Goal: Information Seeking & Learning: Find contact information

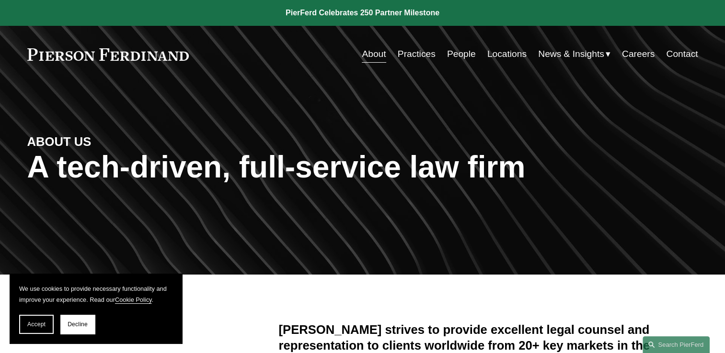
click at [452, 52] on link "People" at bounding box center [461, 54] width 29 height 18
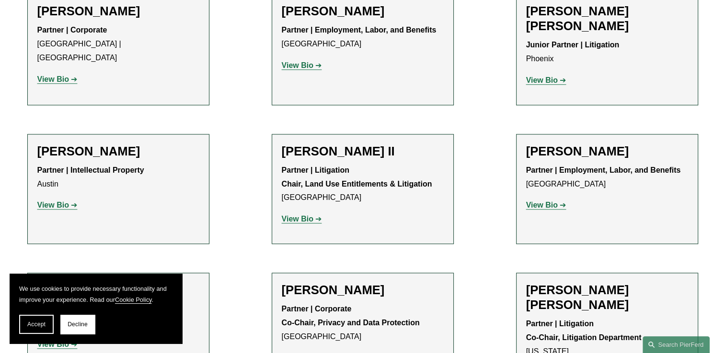
scroll to position [958, 0]
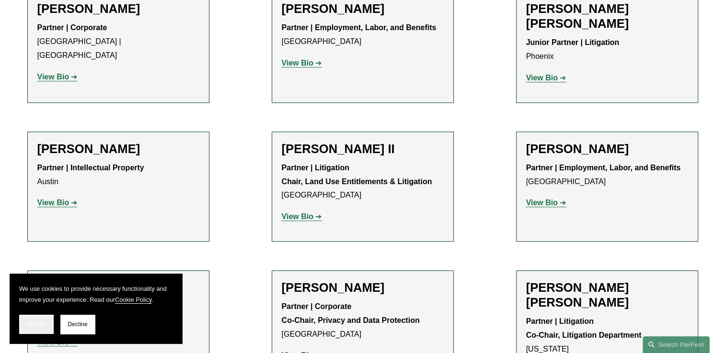
click at [30, 319] on button "Accept" at bounding box center [36, 324] width 34 height 19
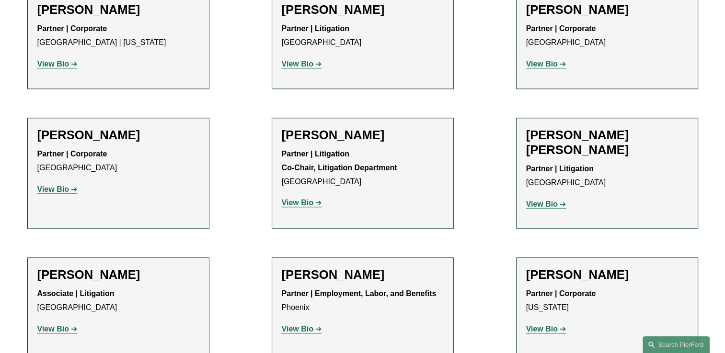
scroll to position [8968, 0]
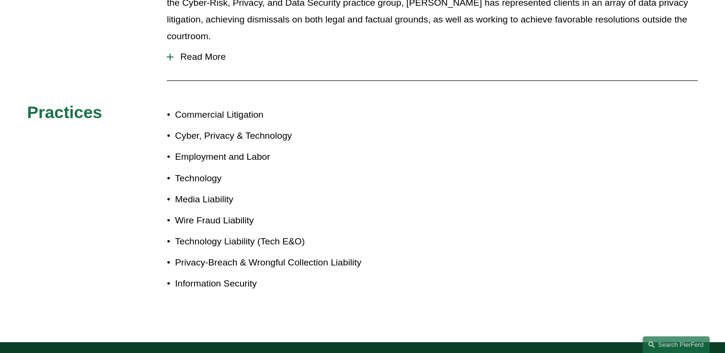
scroll to position [324, 0]
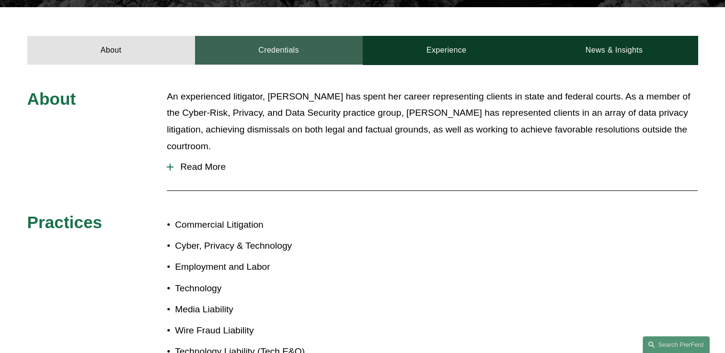
click at [295, 43] on link "Credentials" at bounding box center [279, 50] width 168 height 29
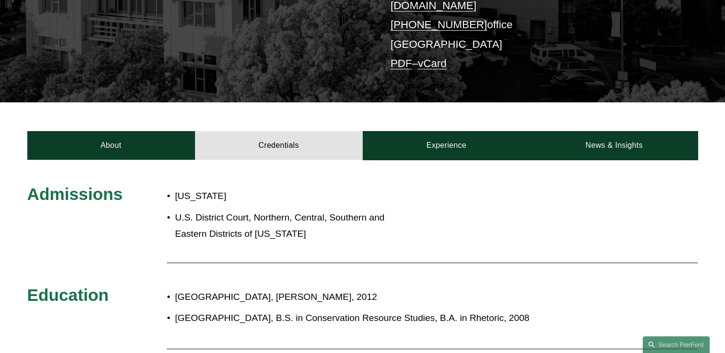
scroll to position [228, 0]
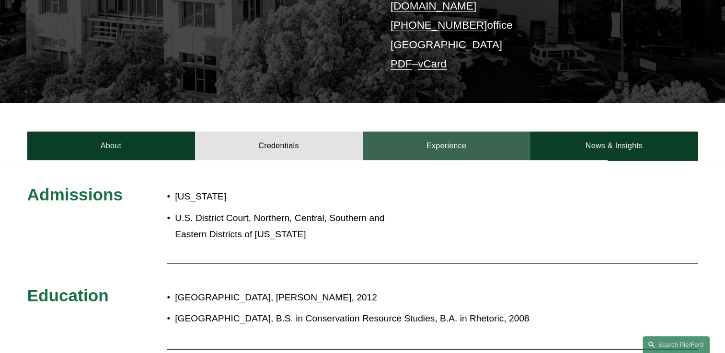
click at [457, 136] on link "Experience" at bounding box center [447, 146] width 168 height 29
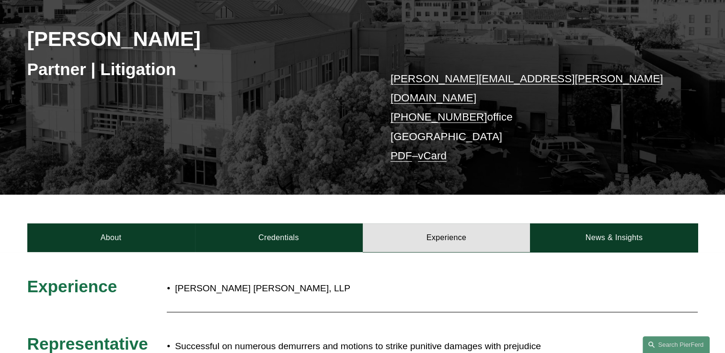
scroll to position [132, 0]
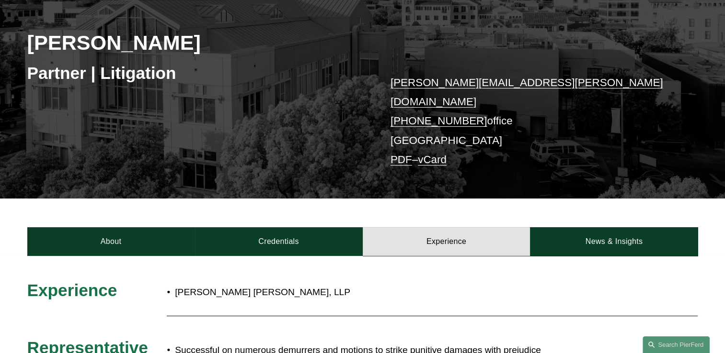
click at [397, 154] on link "PDF" at bounding box center [401, 160] width 22 height 12
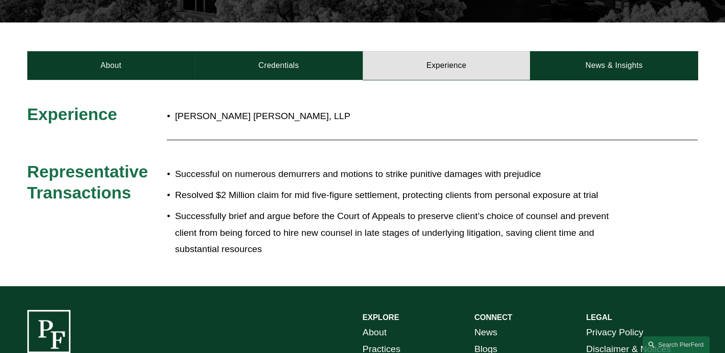
scroll to position [324, 0]
